Goal: Task Accomplishment & Management: Manage account settings

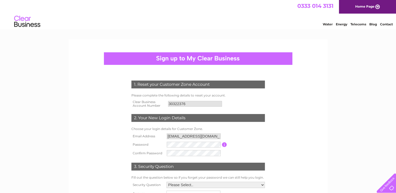
click at [225, 146] on input "button" at bounding box center [224, 144] width 5 height 5
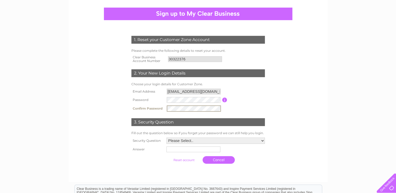
scroll to position [52, 0]
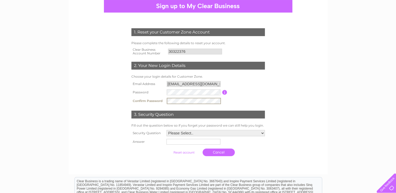
click at [264, 133] on select "Please Select.. In what town or city was your first job? In what town or city d…" at bounding box center [215, 133] width 98 height 6
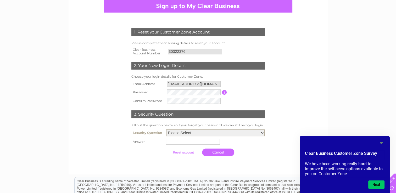
select select "5"
click at [166, 130] on select "Please Select.. In what town or city was your first job? In what town or city d…" at bounding box center [215, 133] width 99 height 7
click at [173, 142] on input "text" at bounding box center [193, 142] width 54 height 6
type input "patch"
click at [189, 154] on input "submit" at bounding box center [184, 151] width 32 height 7
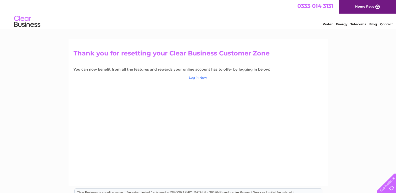
click at [196, 76] on link "Log in Now" at bounding box center [198, 78] width 18 height 4
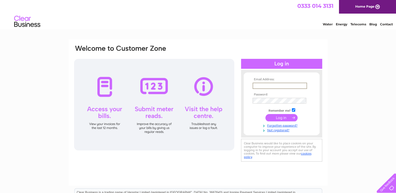
click at [254, 85] on input "text" at bounding box center [280, 86] width 54 height 6
click at [195, 173] on div "Email Address: Password:" at bounding box center [198, 112] width 259 height 147
click at [100, 119] on div at bounding box center [154, 105] width 160 height 92
click at [256, 88] on input "text" at bounding box center [280, 86] width 54 height 6
type input "abyres@hotmail.co.uk"
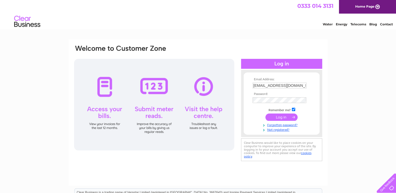
click at [279, 120] on input "submit" at bounding box center [281, 117] width 32 height 7
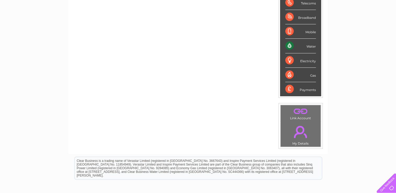
scroll to position [94, 0]
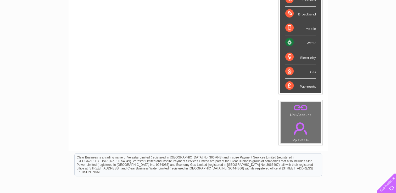
click at [293, 43] on div "Water" at bounding box center [300, 42] width 31 height 14
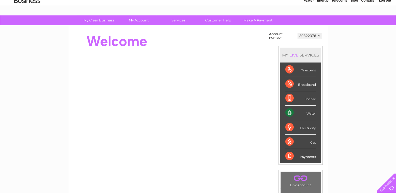
scroll to position [0, 0]
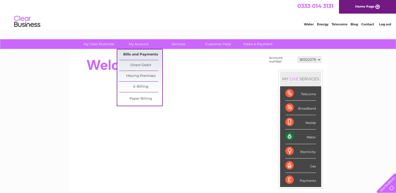
click at [134, 54] on link "Bills and Payments" at bounding box center [140, 54] width 43 height 10
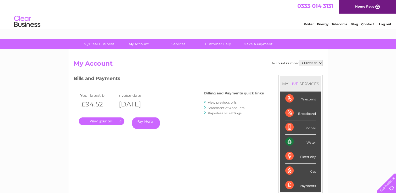
click at [227, 102] on link "View previous bills" at bounding box center [222, 102] width 29 height 4
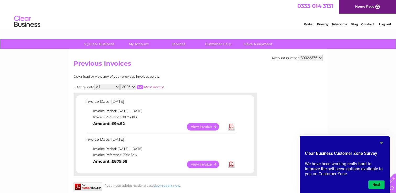
click at [199, 128] on link "View" at bounding box center [206, 127] width 38 height 8
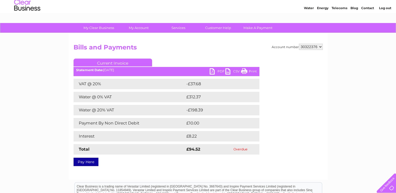
scroll to position [16, 0]
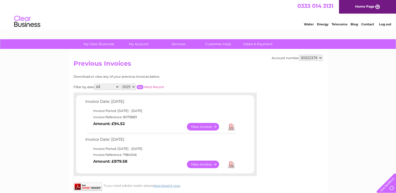
click at [195, 129] on link "View" at bounding box center [206, 127] width 38 height 8
